Goal: Information Seeking & Learning: Learn about a topic

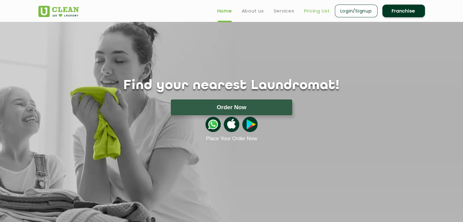
click at [319, 14] on link "Pricing List" at bounding box center [317, 10] width 26 height 7
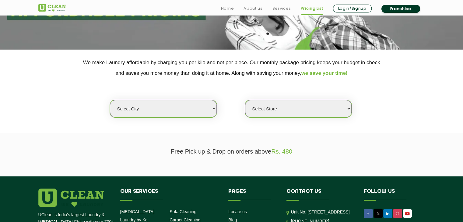
scroll to position [91, 0]
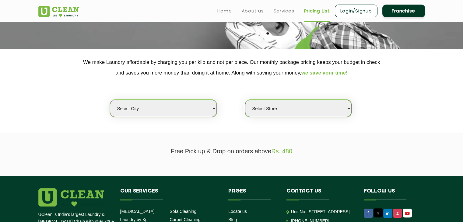
click at [183, 113] on select "Select city [GEOGRAPHIC_DATA] [GEOGRAPHIC_DATA] [GEOGRAPHIC_DATA] [GEOGRAPHIC_D…" at bounding box center [163, 108] width 106 height 17
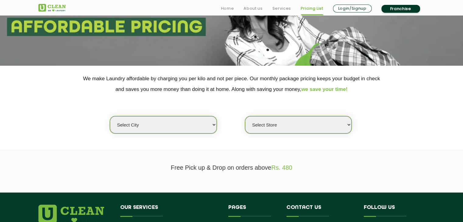
scroll to position [91, 0]
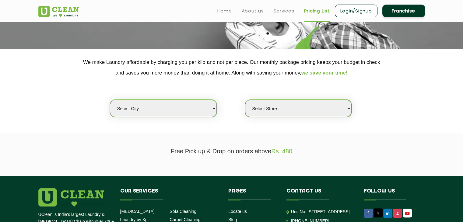
click at [144, 105] on select "Select city [GEOGRAPHIC_DATA] [GEOGRAPHIC_DATA] [GEOGRAPHIC_DATA] [GEOGRAPHIC_D…" at bounding box center [163, 108] width 106 height 17
select select "18"
click at [110, 100] on select "Select city [GEOGRAPHIC_DATA] [GEOGRAPHIC_DATA] [GEOGRAPHIC_DATA] [GEOGRAPHIC_D…" at bounding box center [163, 108] width 106 height 17
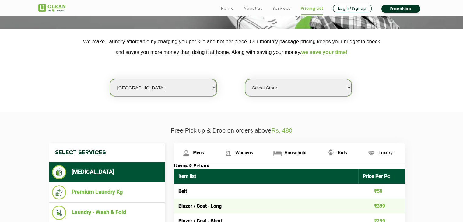
scroll to position [122, 0]
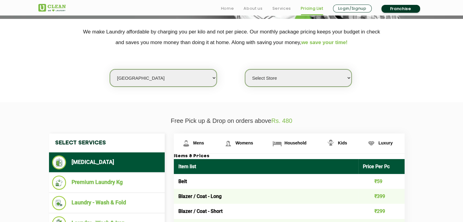
click at [283, 80] on select "Select Store UClean Indirapuram UClean Crossing Republic UClean Raj Nagar Ghazi…" at bounding box center [298, 77] width 106 height 17
select select "307"
click at [245, 69] on select "Select Store UClean Indirapuram UClean Crossing Republic UClean Raj Nagar Ghazi…" at bounding box center [298, 77] width 106 height 17
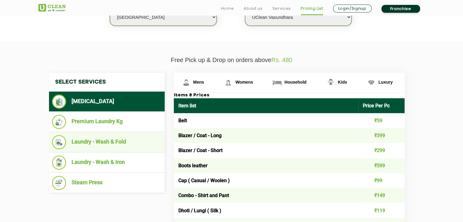
click at [106, 145] on li "Laundry - Wash & Fold" at bounding box center [107, 142] width 110 height 14
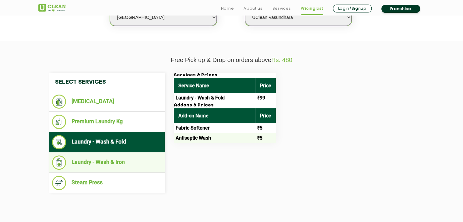
click at [101, 163] on li "Laundry - Wash & Iron" at bounding box center [107, 162] width 110 height 14
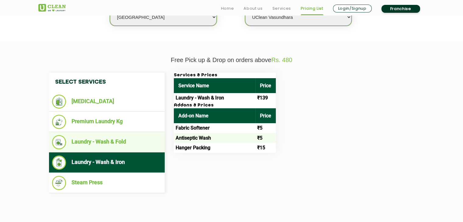
click at [87, 144] on li "Laundry - Wash & Fold" at bounding box center [107, 142] width 110 height 14
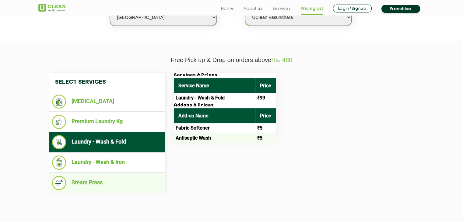
click at [84, 179] on li "Steam Press" at bounding box center [107, 183] width 110 height 14
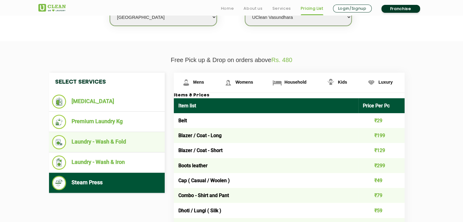
click at [99, 140] on li "Laundry - Wash & Fold" at bounding box center [107, 142] width 110 height 14
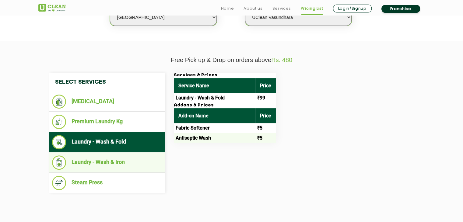
click at [117, 166] on li "Laundry - Wash & Iron" at bounding box center [107, 162] width 110 height 14
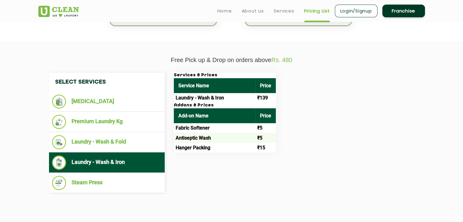
scroll to position [152, 0]
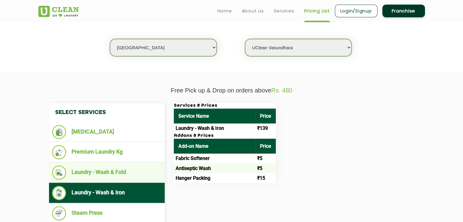
click at [110, 179] on li "Laundry - Wash & Fold" at bounding box center [107, 172] width 110 height 14
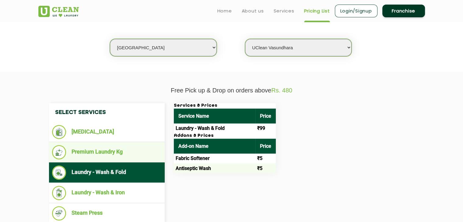
click at [120, 152] on li "Premium Laundry Kg" at bounding box center [107, 152] width 110 height 14
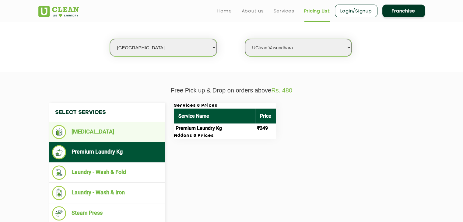
click at [111, 135] on li "[MEDICAL_DATA]" at bounding box center [107, 132] width 110 height 14
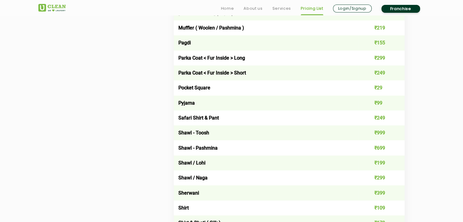
scroll to position [791, 0]
